Goal: Navigation & Orientation: Find specific page/section

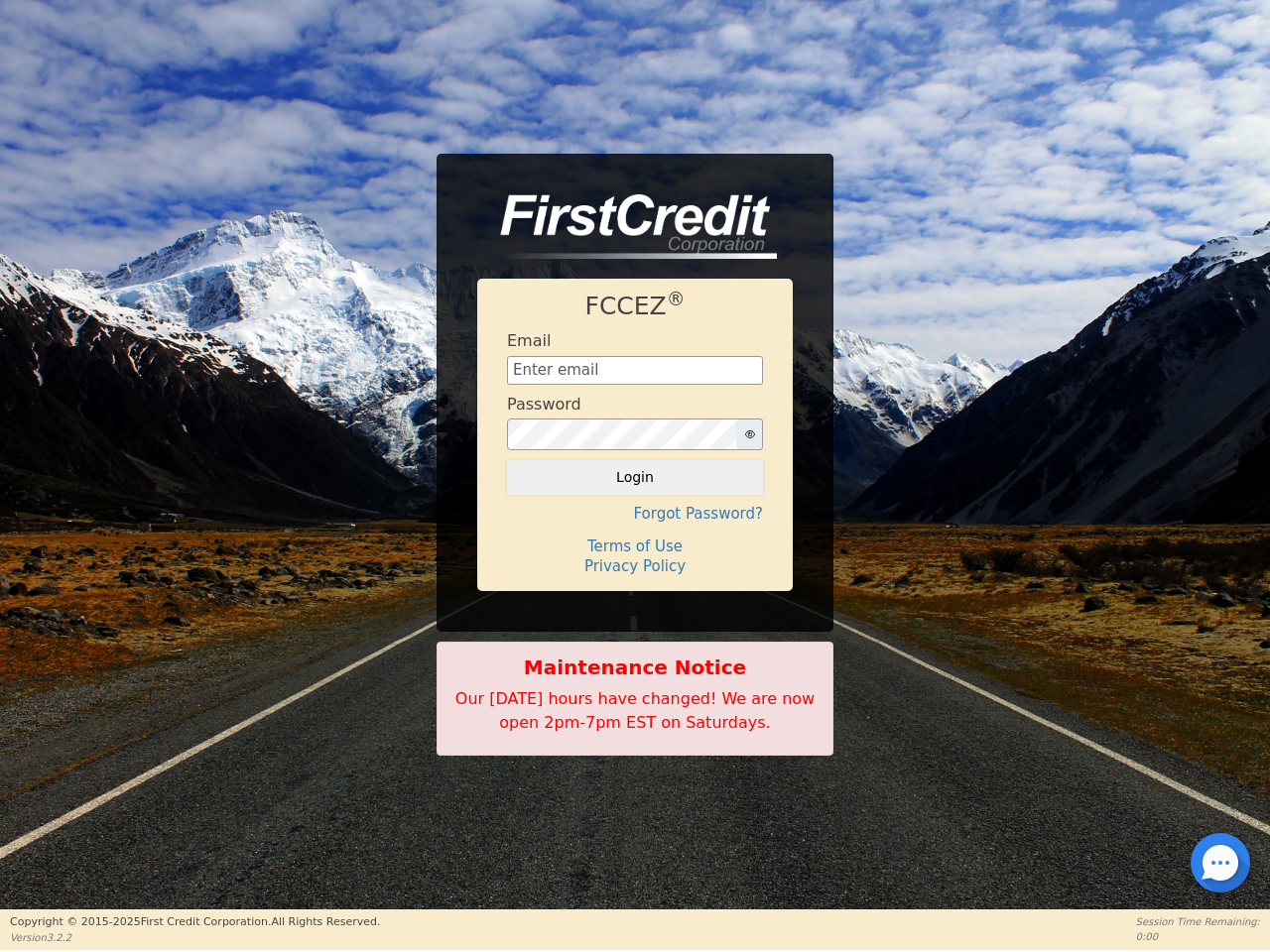
click at [749, 435] on icon "button" at bounding box center [750, 435] width 10 height 8
click at [635, 477] on button "Login" at bounding box center [635, 477] width 256 height 34
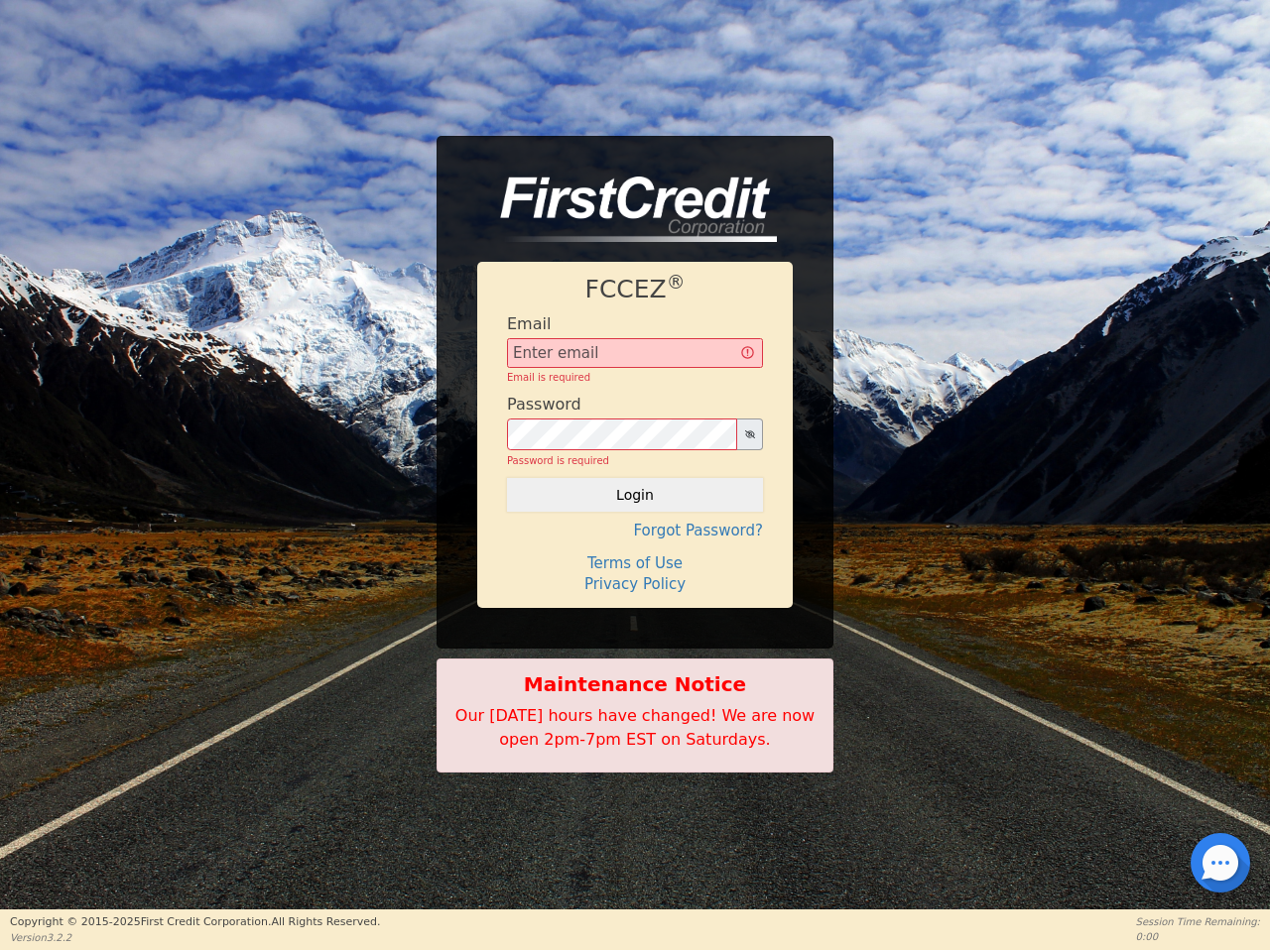
click at [635, 514] on div "FCCEZ ® Email Email is required Password Password is required Login Forgot Pass…" at bounding box center [635, 435] width 316 height 346
click at [635, 547] on div "FCCEZ ® Email Email is required Password Password is required Login Forgot Pass…" at bounding box center [635, 435] width 316 height 346
click at [635, 567] on h4 "Terms of Use" at bounding box center [635, 564] width 256 height 18
click at [1220, 863] on div at bounding box center [1220, 863] width 4 height 4
